Goal: Information Seeking & Learning: Learn about a topic

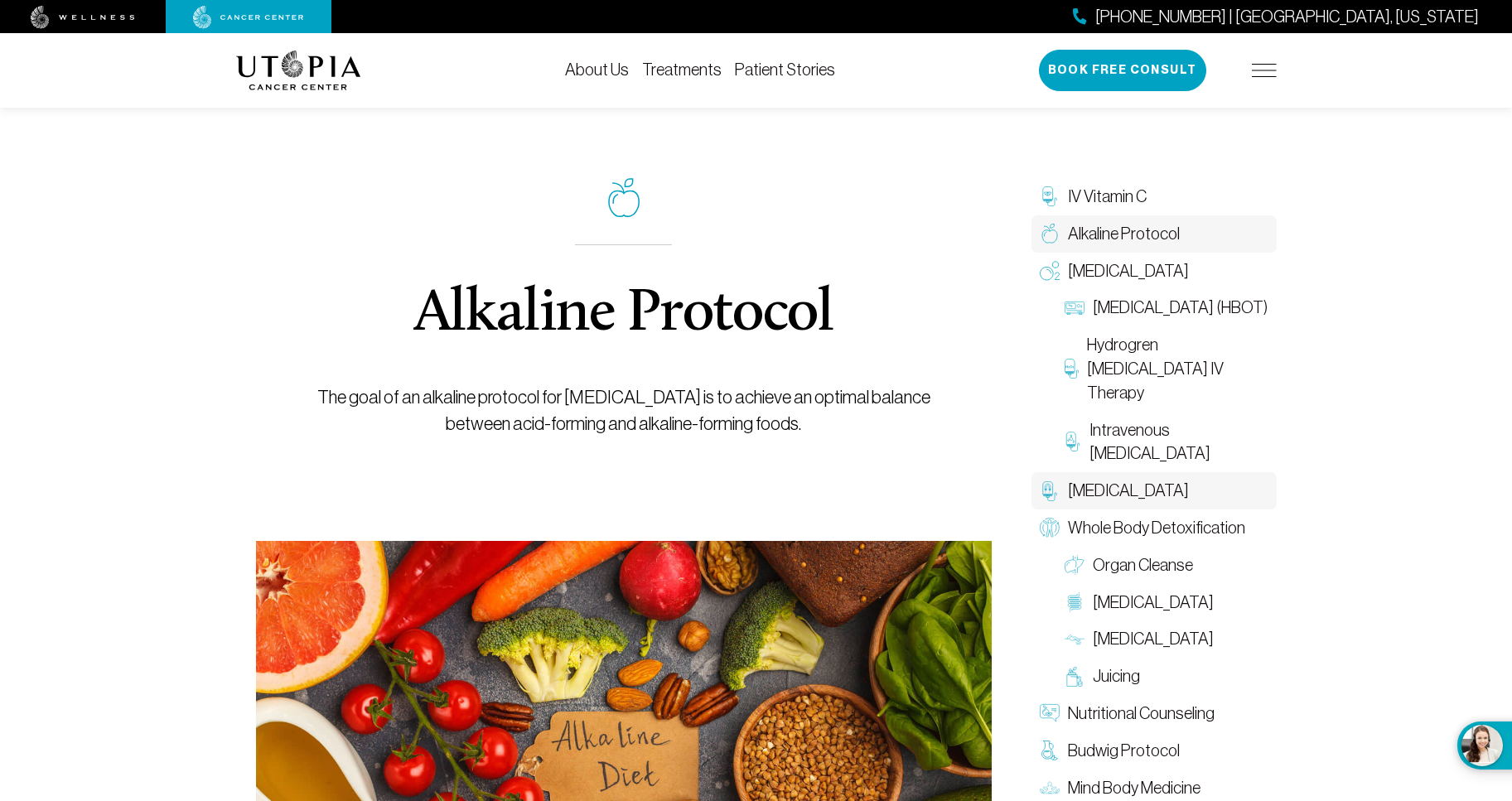
click at [1232, 503] on link "[MEDICAL_DATA]" at bounding box center [1154, 491] width 245 height 37
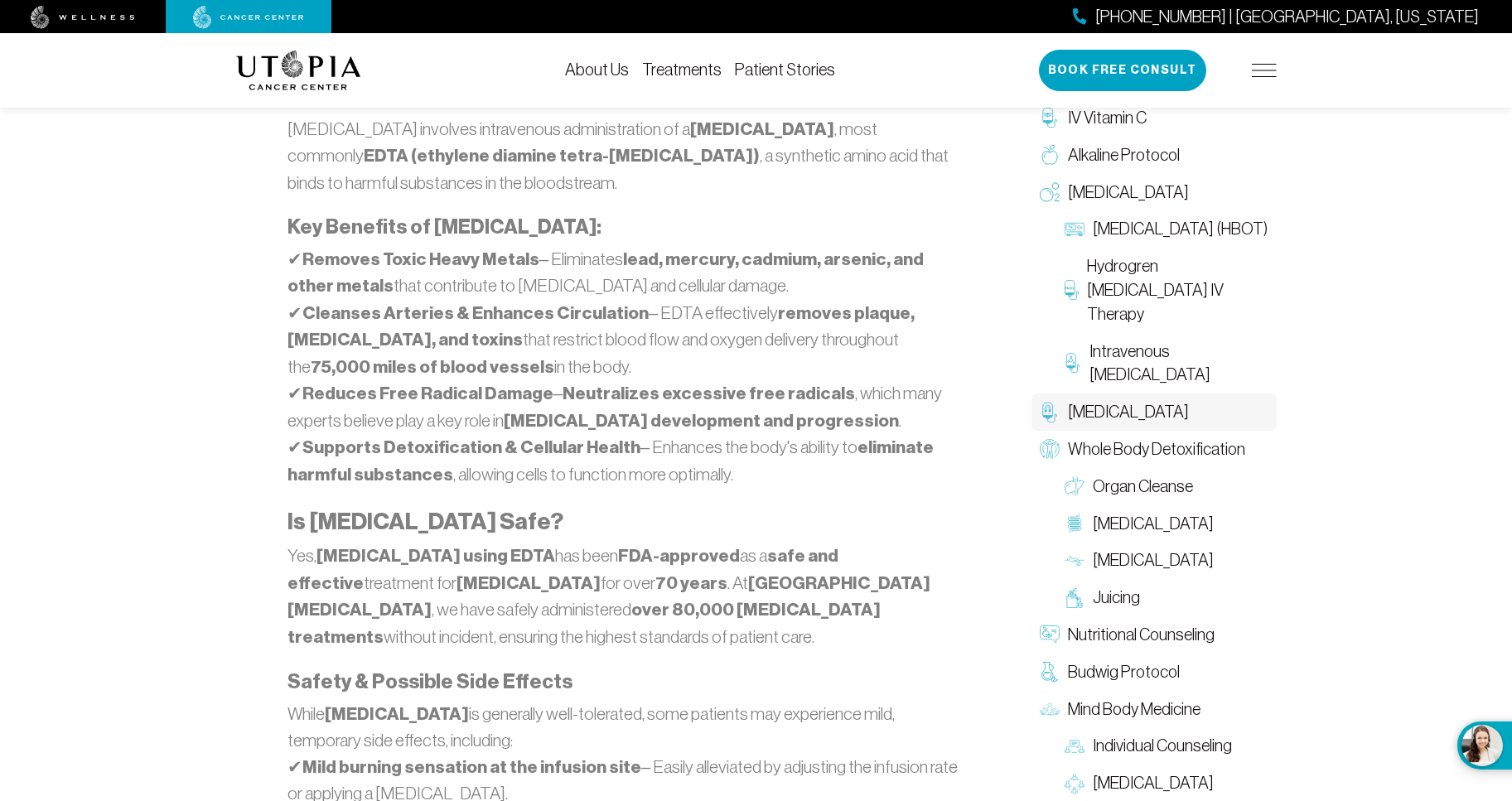
scroll to position [1195, 0]
click at [1177, 486] on span "Organ Cleanse" at bounding box center [1142, 487] width 100 height 24
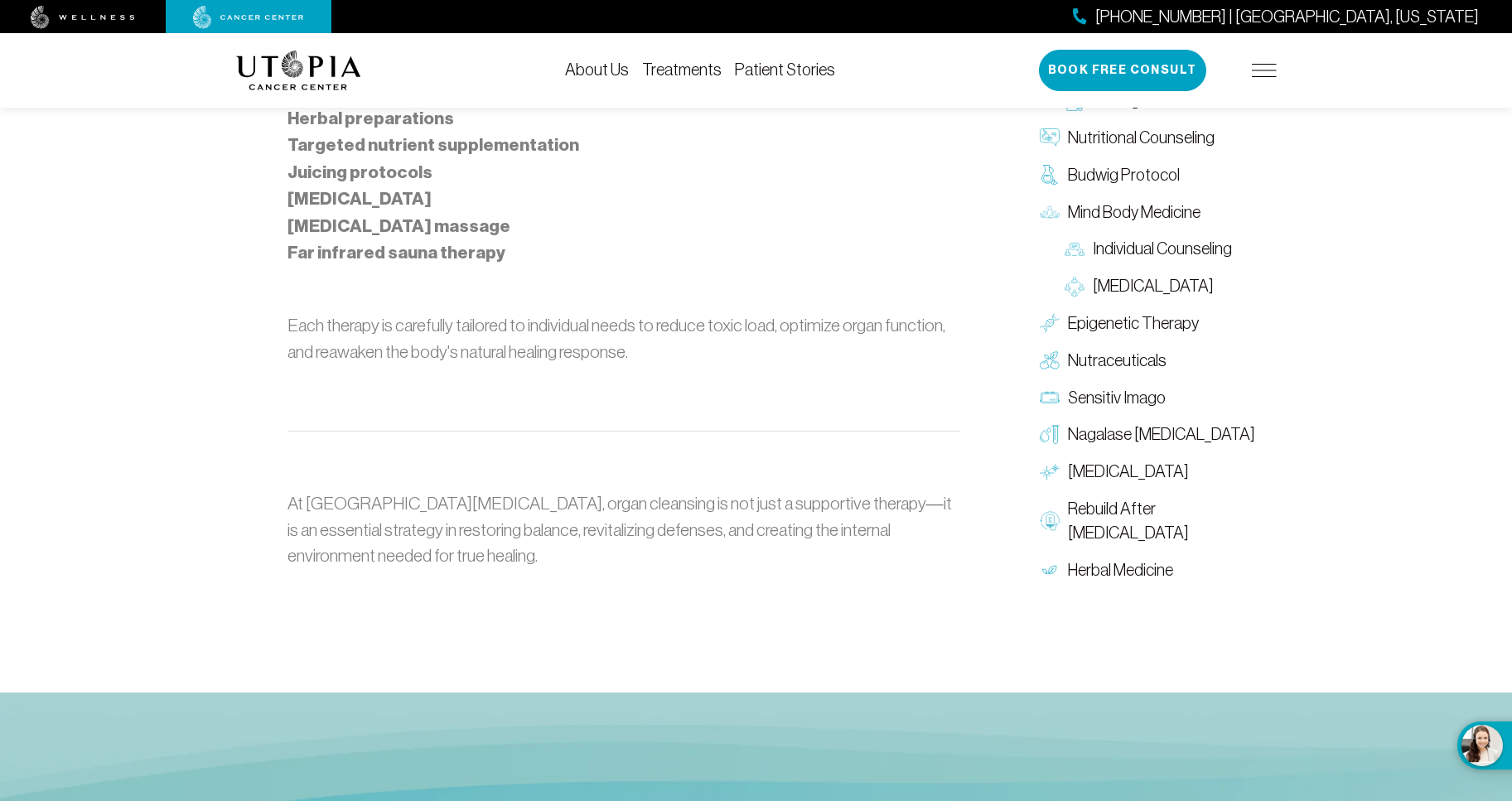
scroll to position [1511, 0]
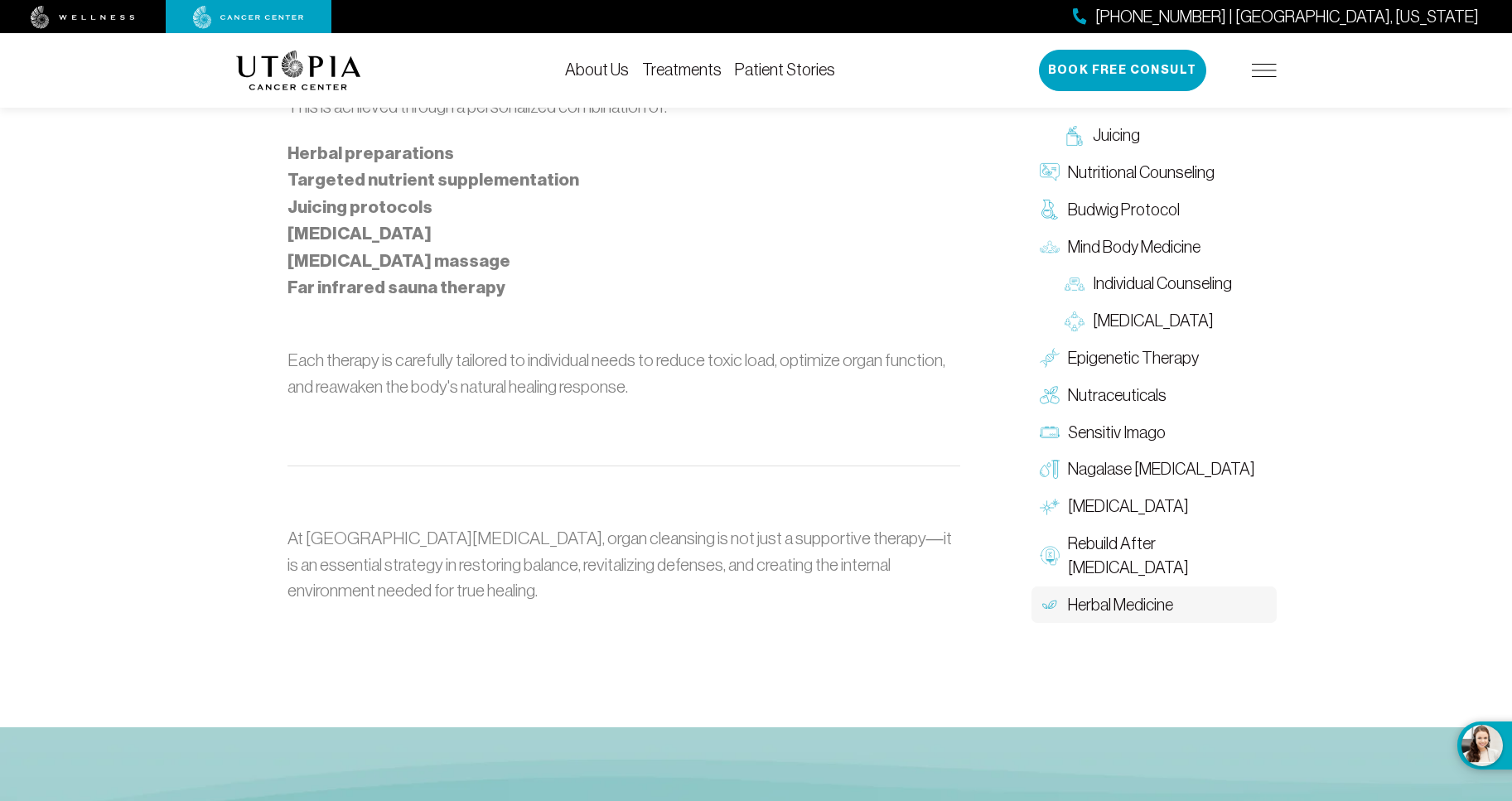
click at [1165, 594] on span "Herbal Medicine" at bounding box center [1120, 605] width 105 height 24
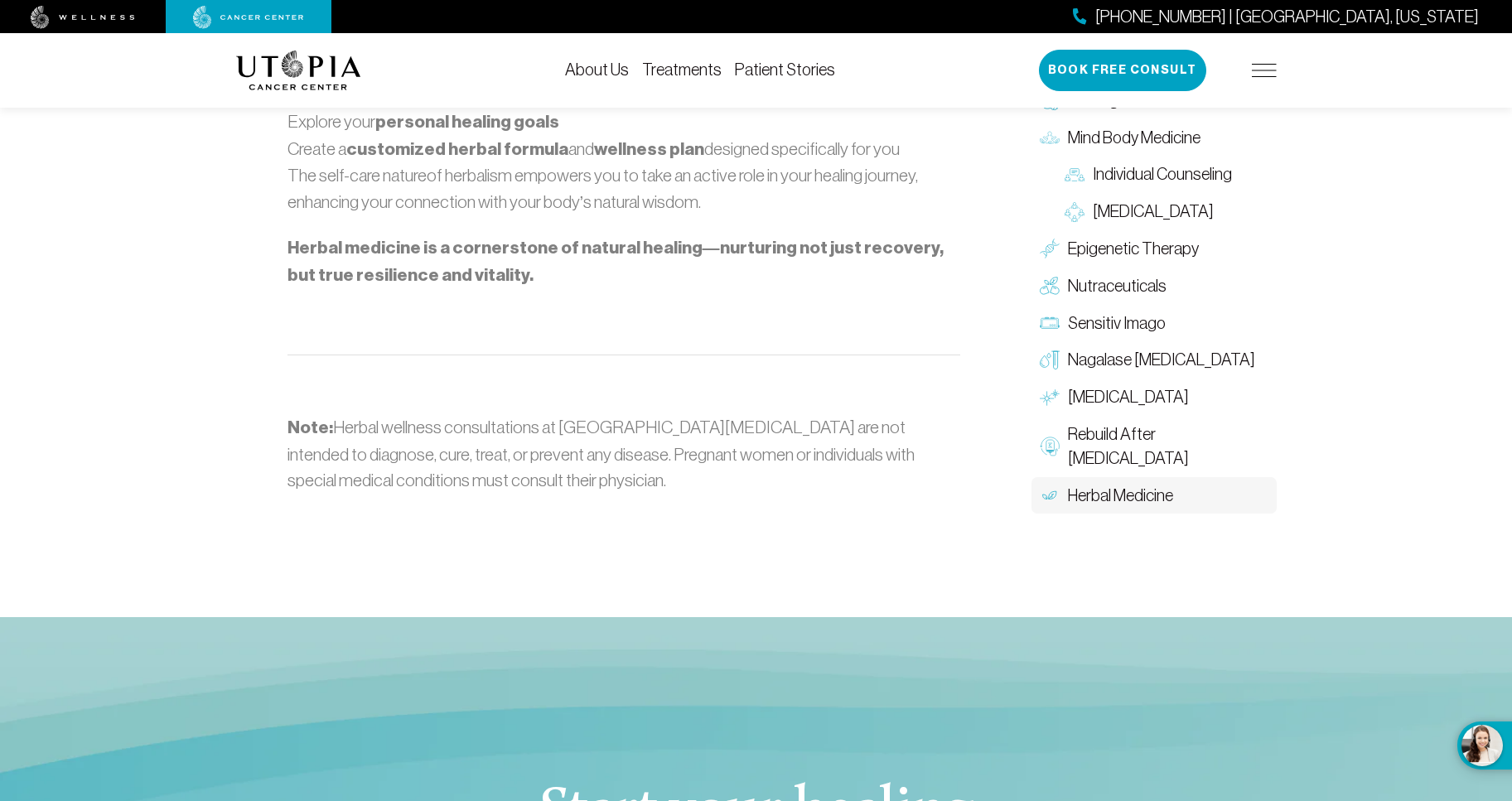
scroll to position [2447, 0]
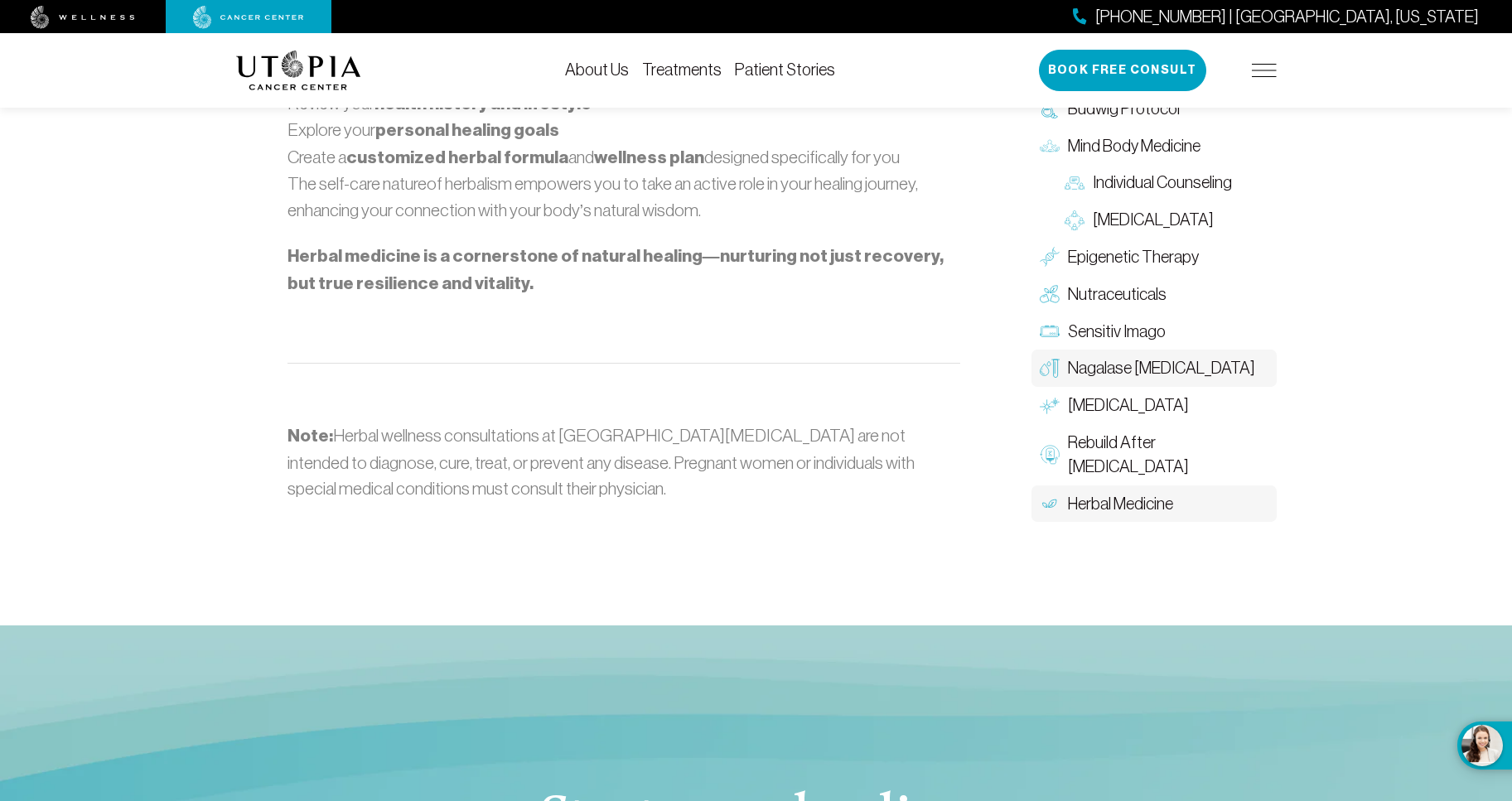
click at [1183, 380] on span "Nagalase [MEDICAL_DATA]" at bounding box center [1161, 368] width 187 height 24
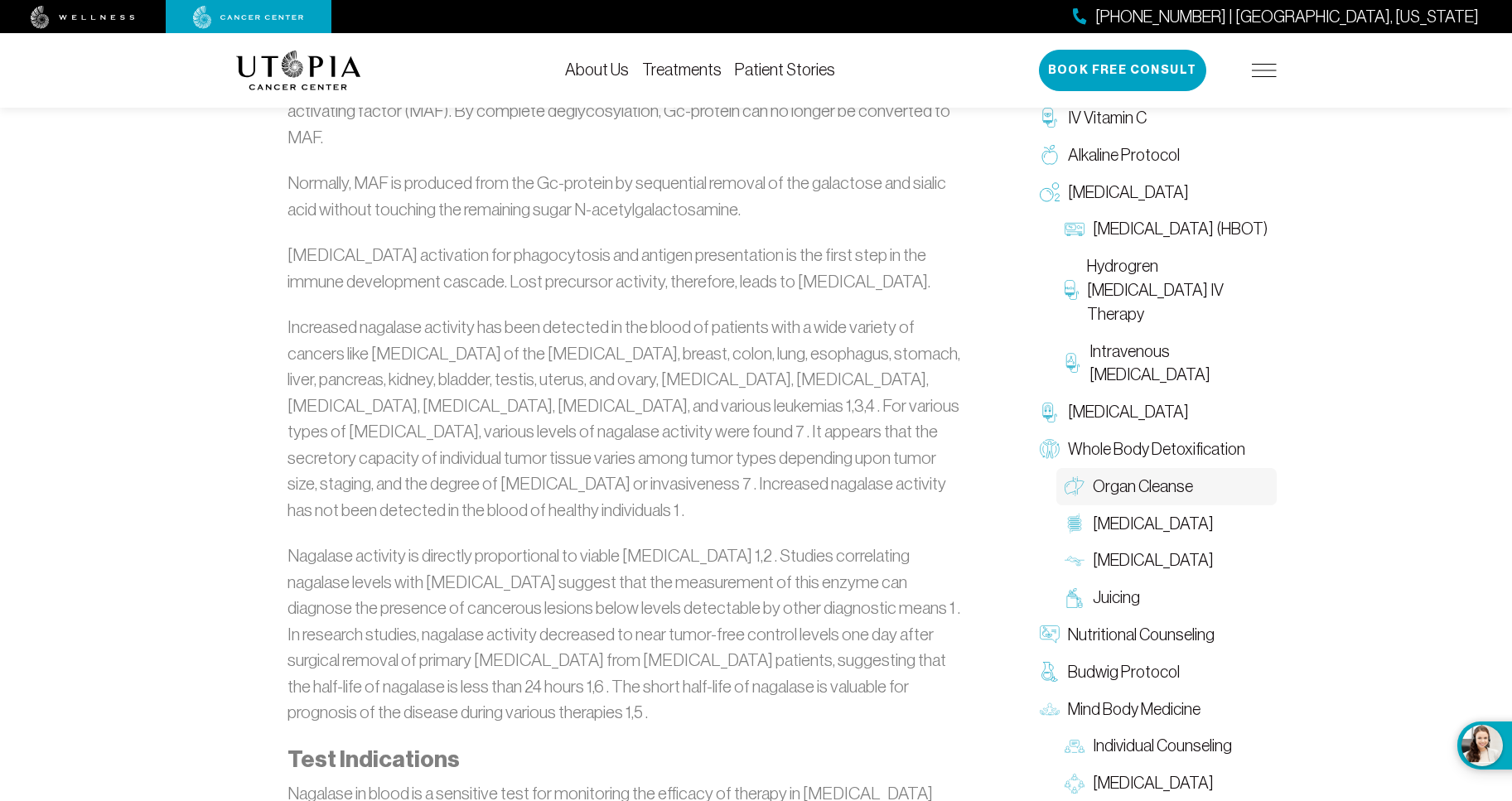
scroll to position [1354, 0]
click at [1235, 366] on span "Intravenous [MEDICAL_DATA]" at bounding box center [1177, 363] width 178 height 48
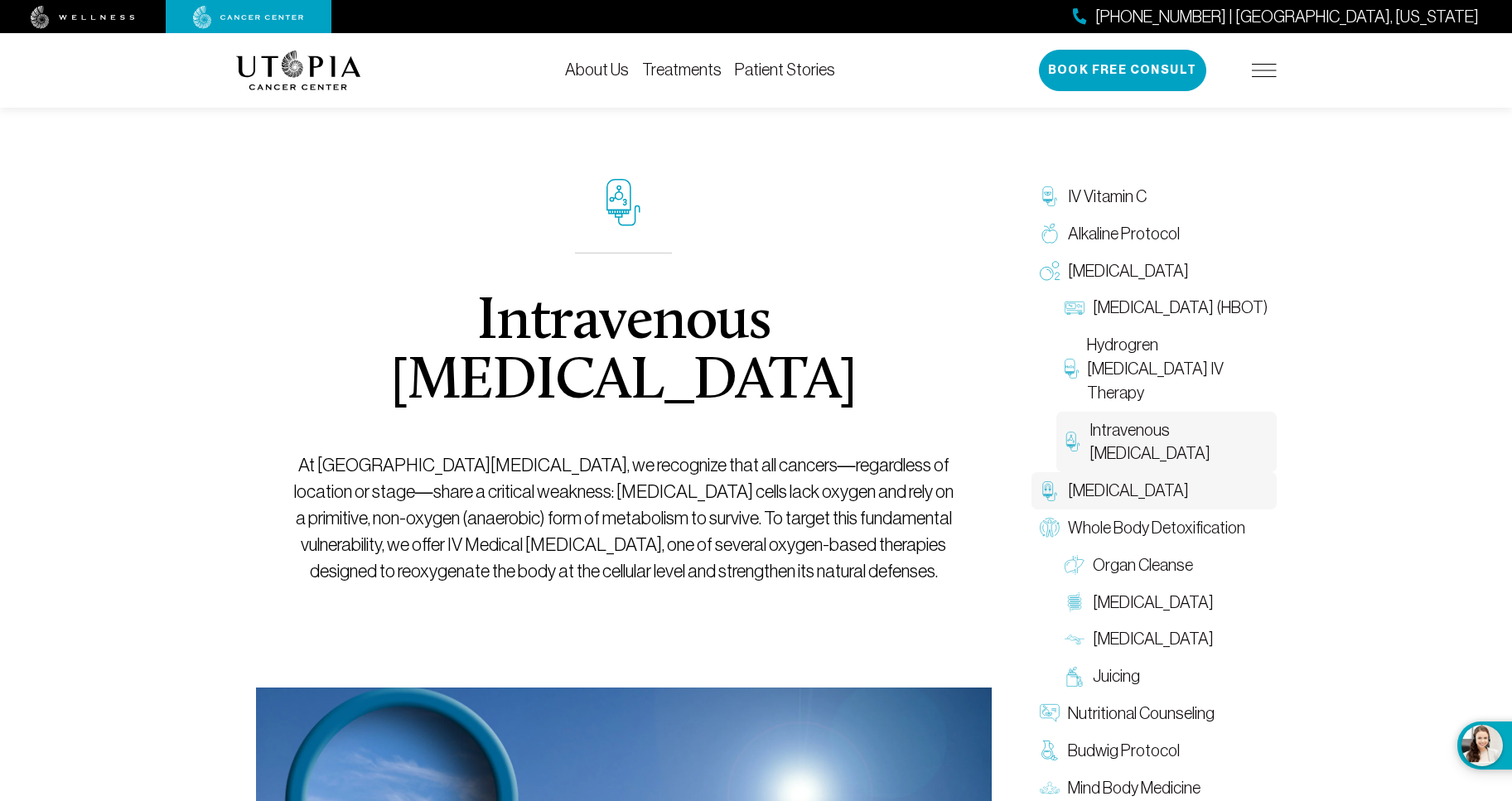
scroll to position [1, 0]
click at [1150, 603] on span "[MEDICAL_DATA]" at bounding box center [1152, 602] width 121 height 24
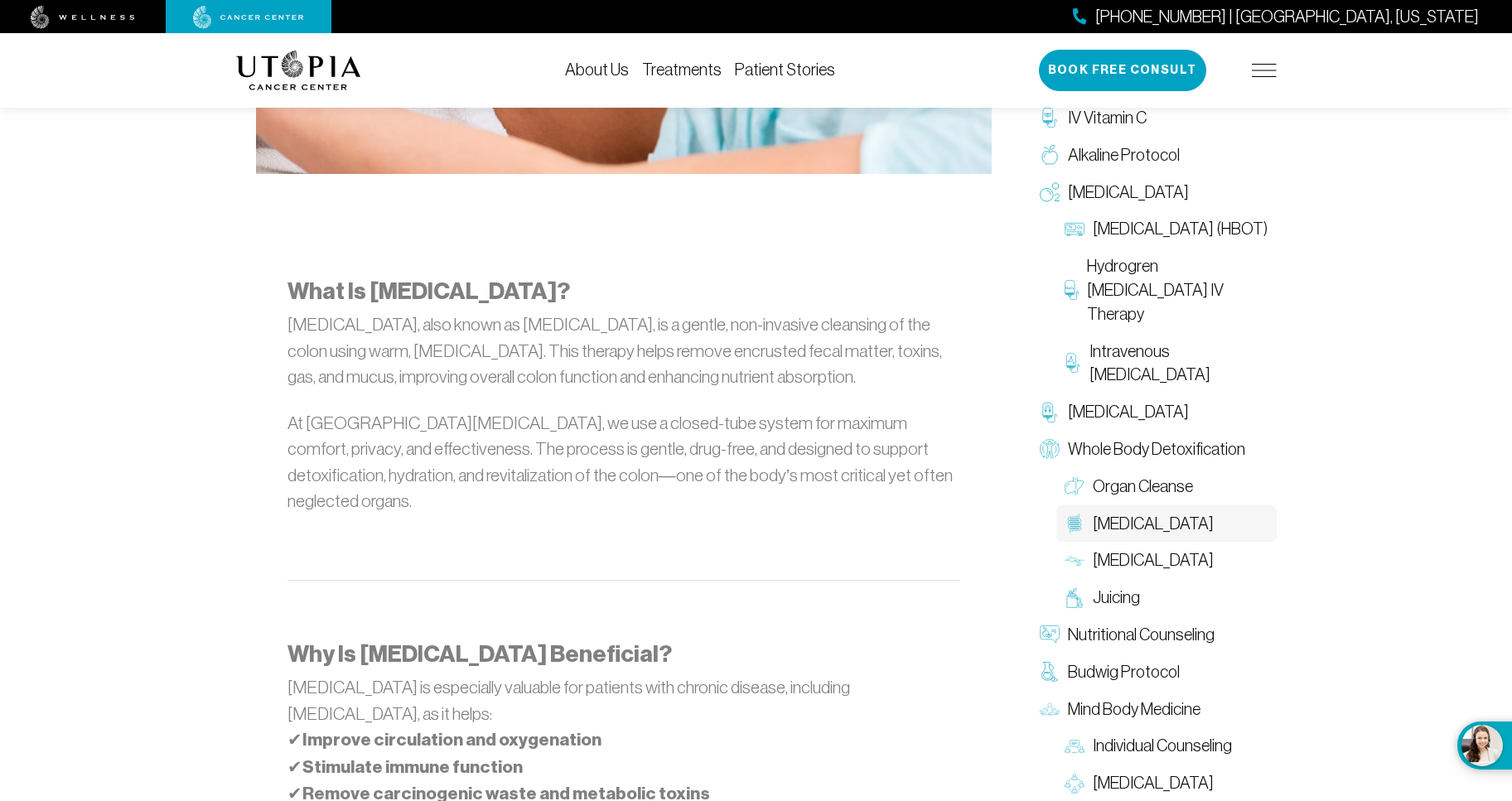
scroll to position [895, 0]
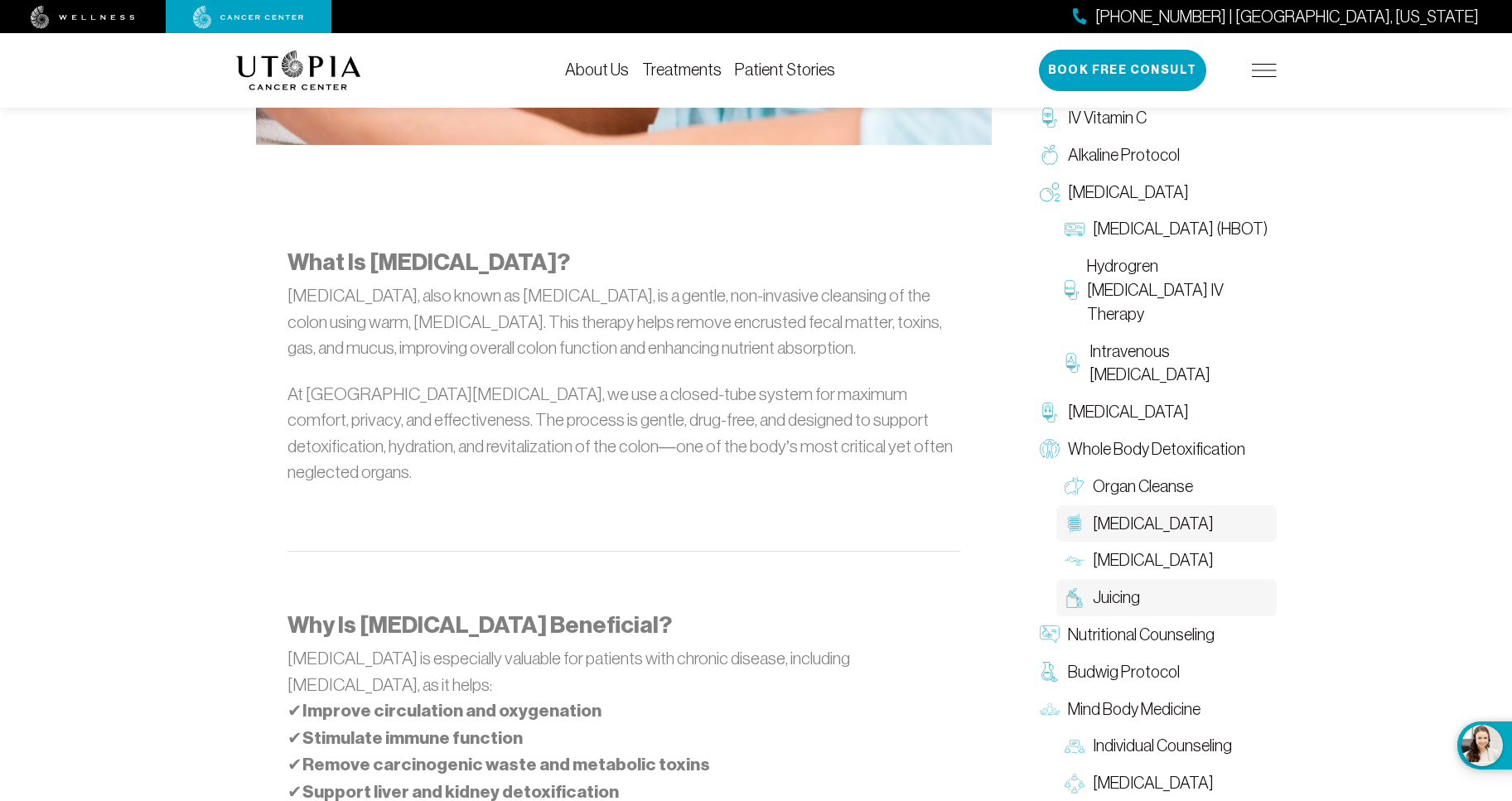
click at [1248, 601] on link "Juicing" at bounding box center [1166, 598] width 220 height 37
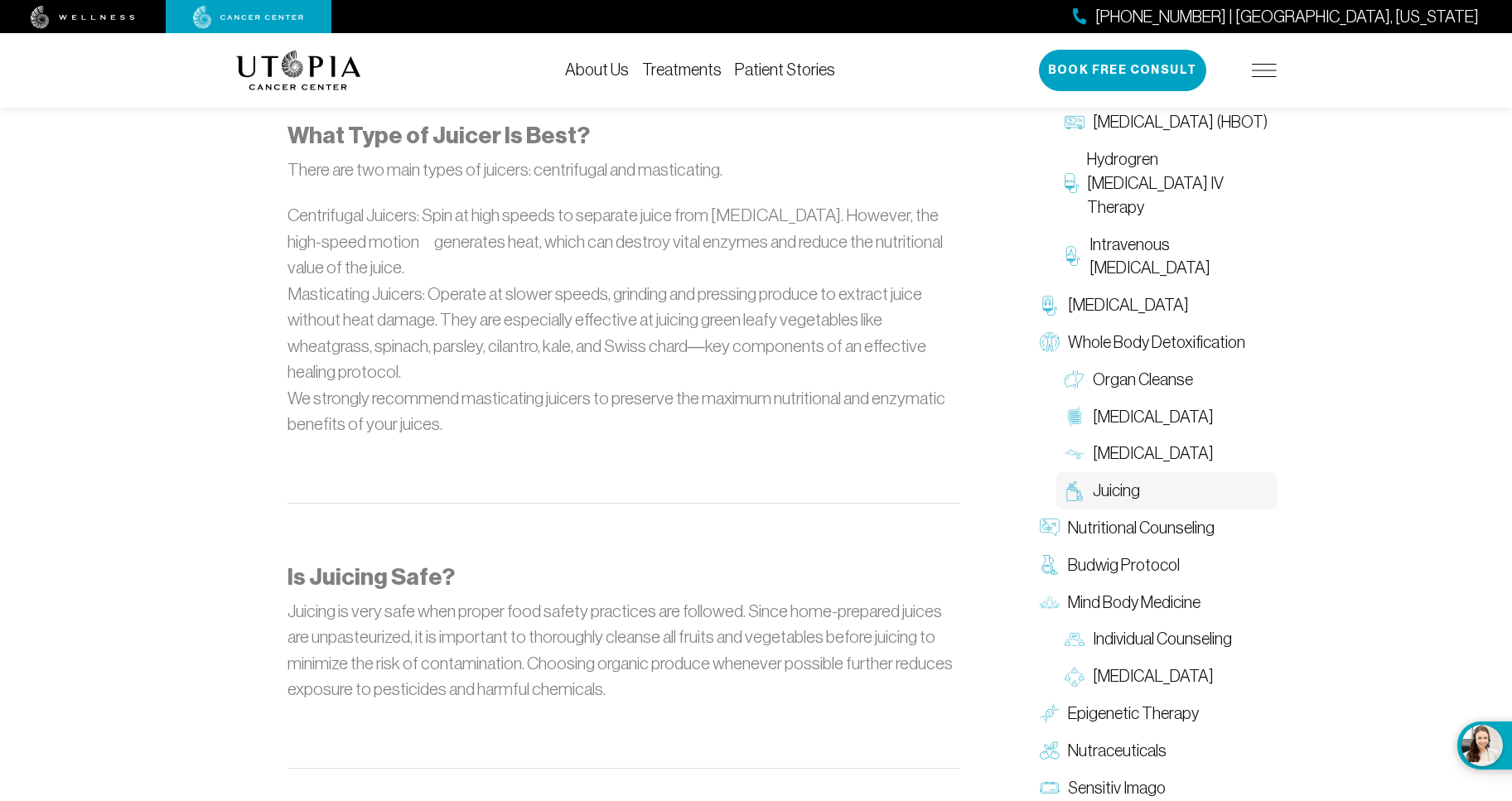
scroll to position [1691, 0]
